Goal: Task Accomplishment & Management: Use online tool/utility

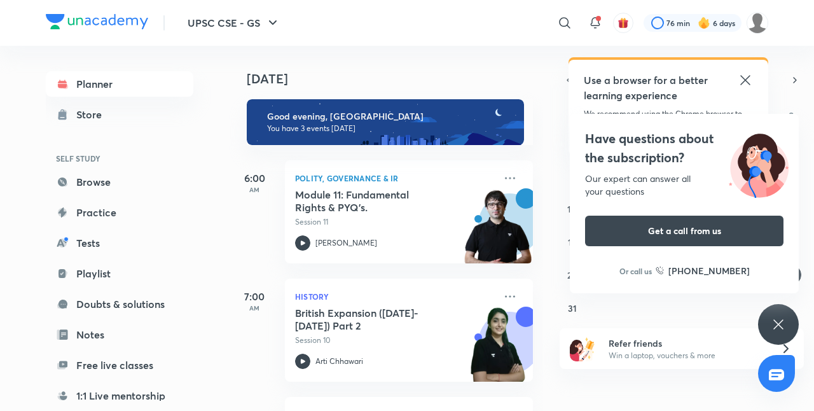
click at [772, 314] on div "Have questions about the subscription? Our expert can answer all your questions…" at bounding box center [778, 324] width 41 height 41
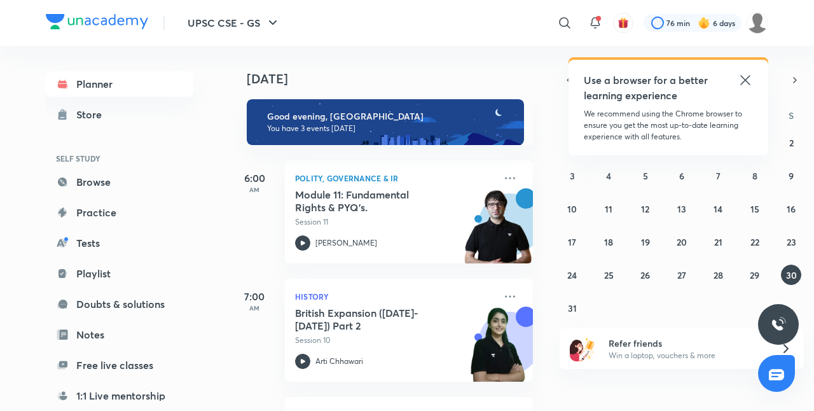
click at [743, 77] on icon at bounding box center [744, 79] width 15 height 15
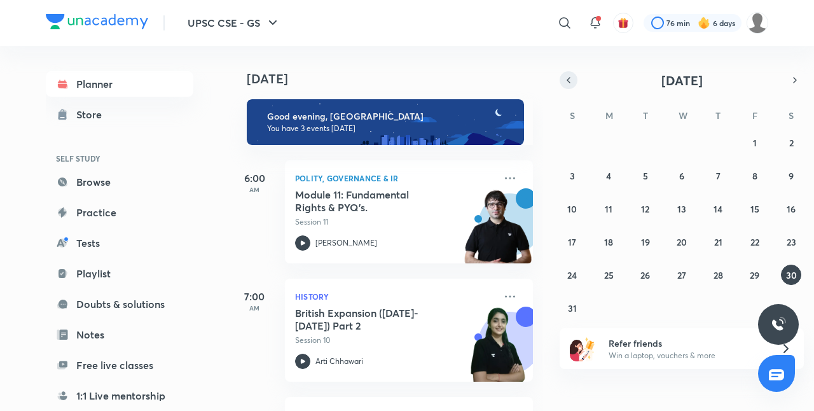
click at [569, 72] on button "button" at bounding box center [568, 80] width 18 height 18
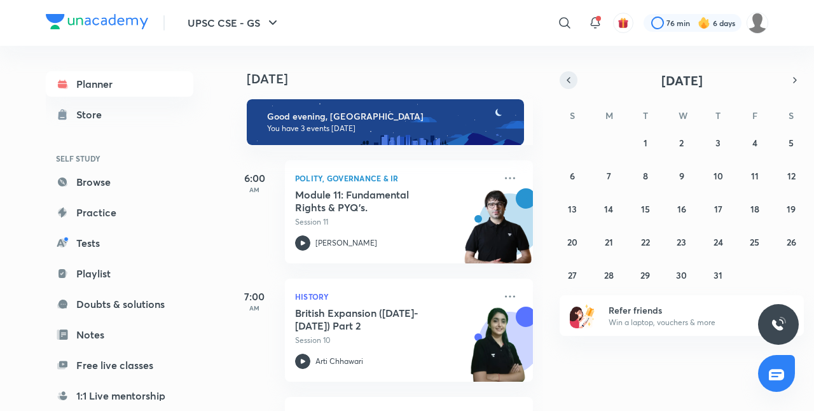
click at [569, 72] on button "button" at bounding box center [568, 80] width 18 height 18
click at [792, 83] on icon "button" at bounding box center [794, 79] width 10 height 11
click at [688, 177] on button "11" at bounding box center [681, 175] width 20 height 20
